Goal: Navigation & Orientation: Find specific page/section

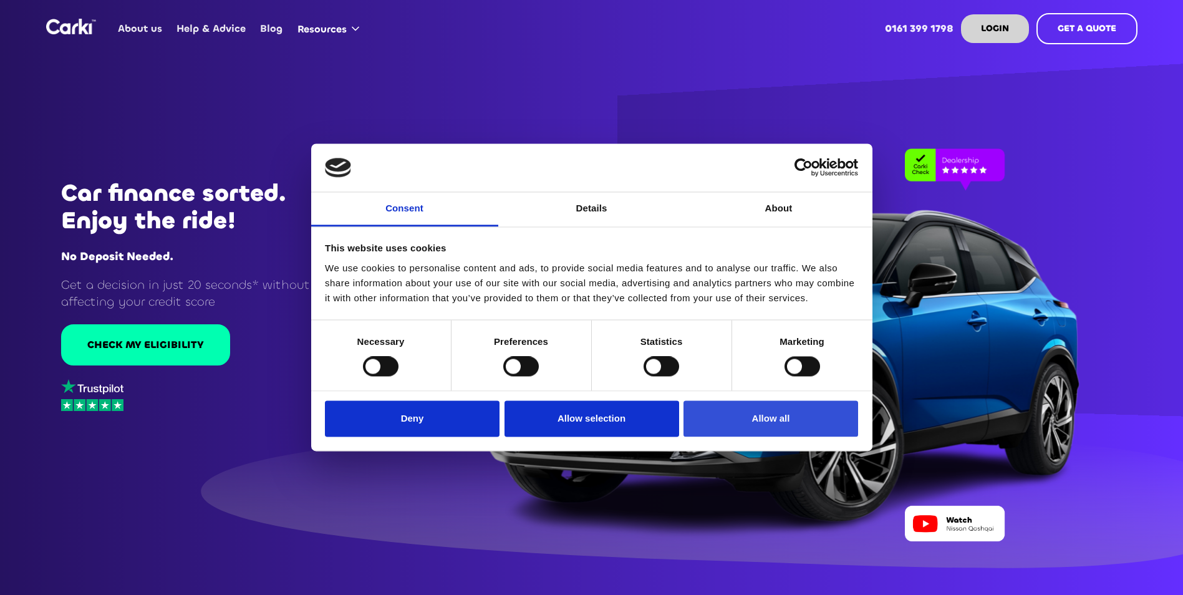
click at [742, 422] on button "Allow all" at bounding box center [771, 419] width 175 height 36
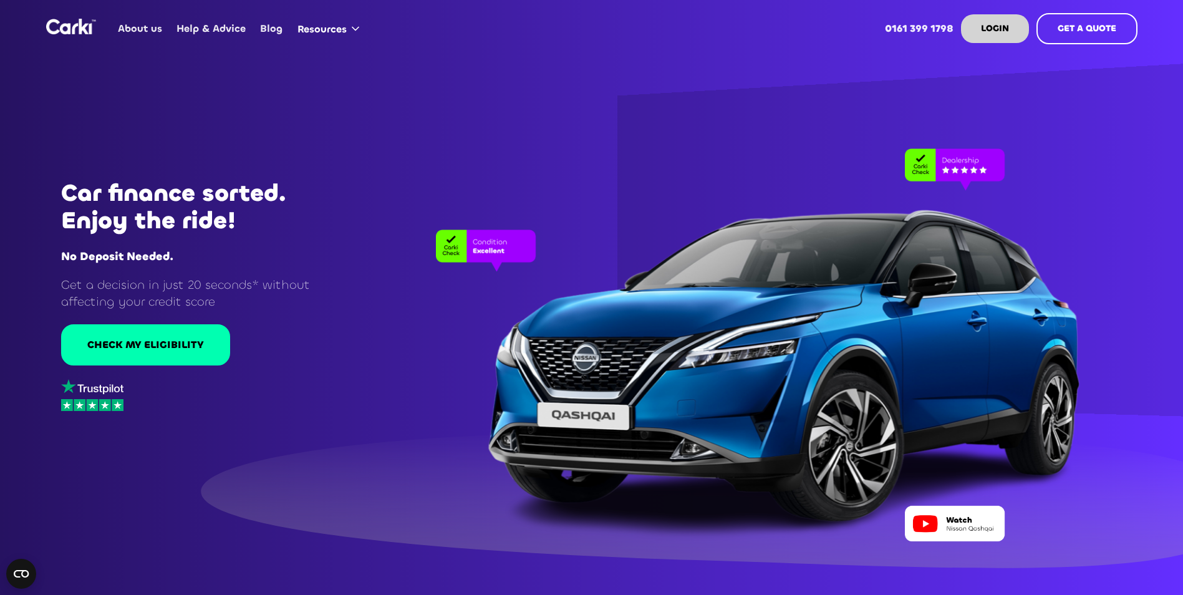
click at [134, 22] on link "About us" at bounding box center [140, 28] width 59 height 49
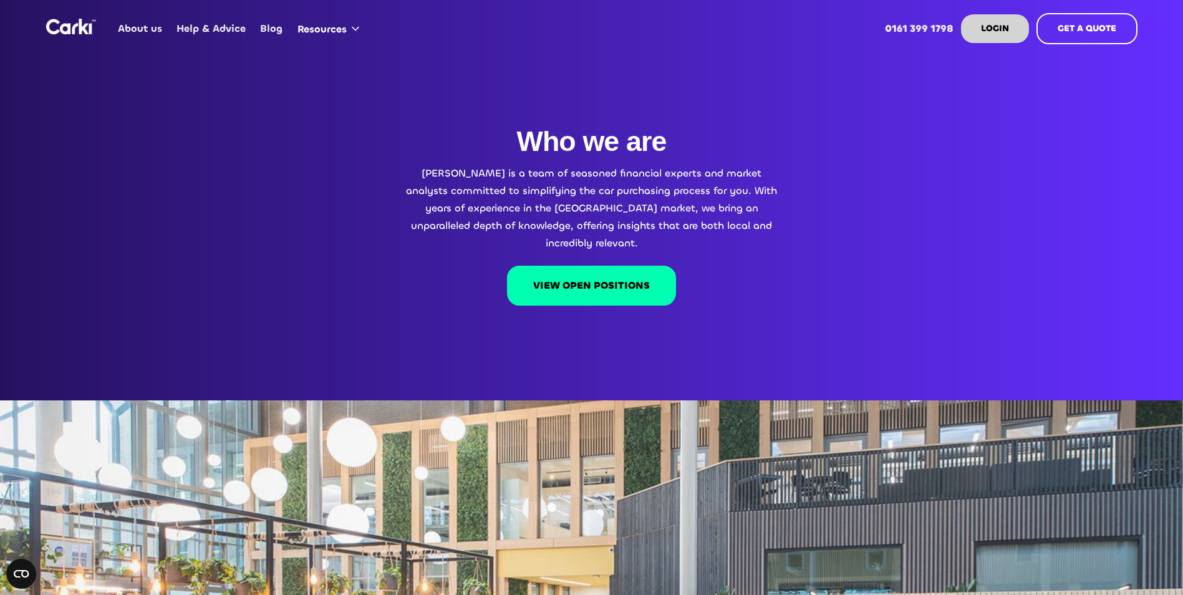
click at [72, 26] on img "home" at bounding box center [71, 27] width 50 height 16
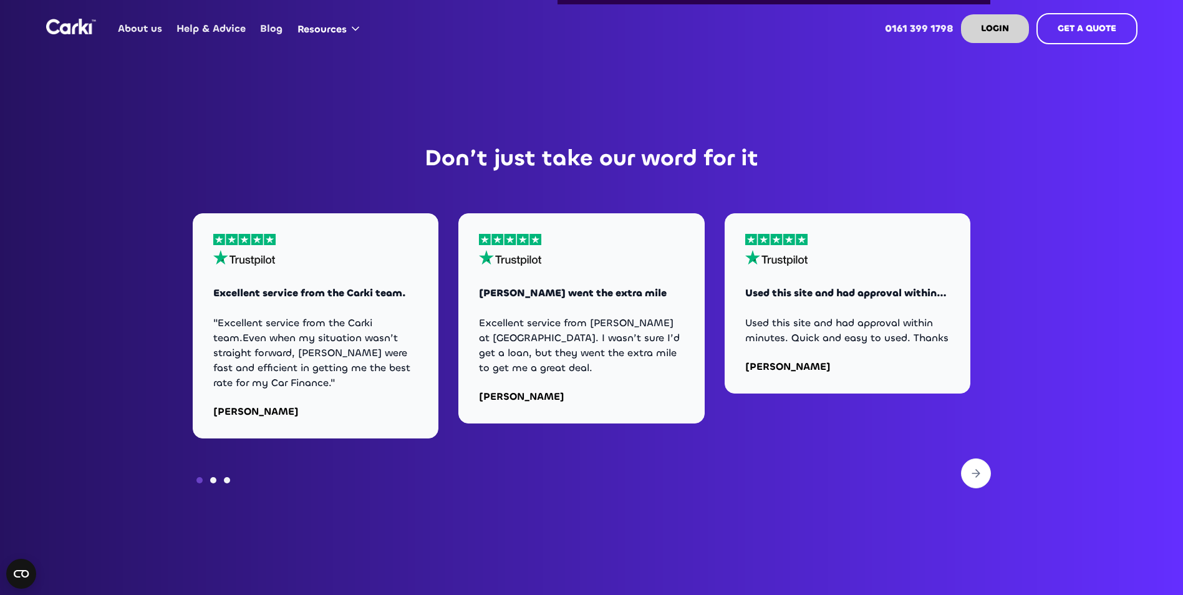
scroll to position [4617, 0]
